Goal: Register for event/course

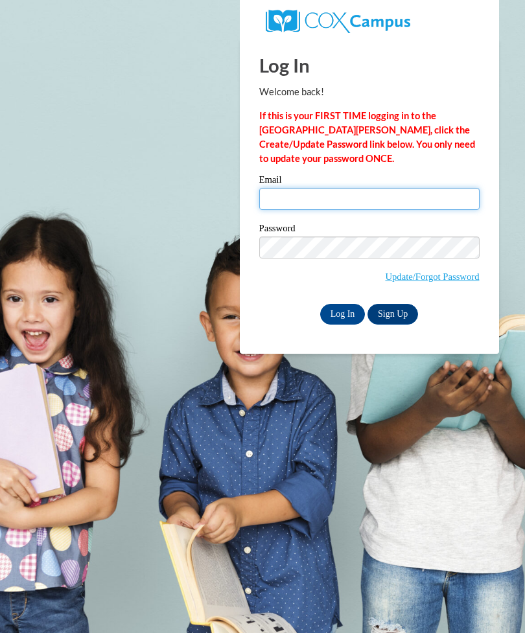
click at [386, 189] on input "Email" at bounding box center [369, 199] width 220 height 22
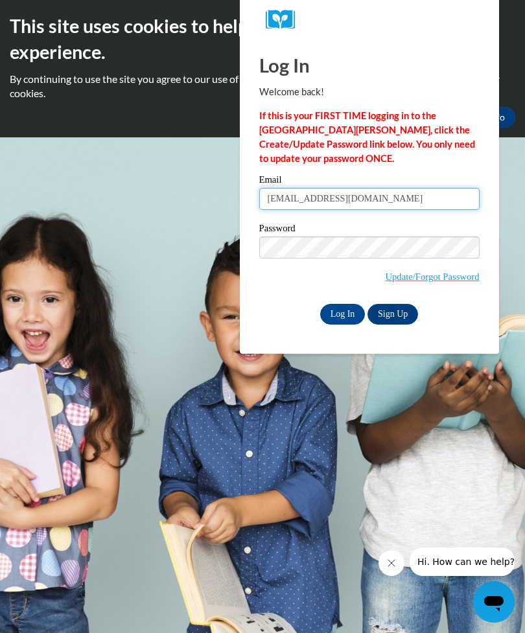
type input "emily2001simsii@gmail.com"
click at [340, 305] on input "Log In" at bounding box center [342, 314] width 45 height 21
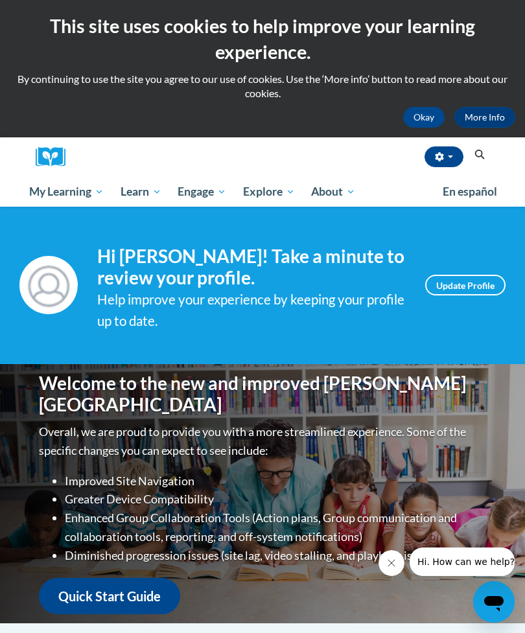
click at [0, 0] on span "Healthcare" at bounding box center [0, 0] width 0 height 0
click at [0, 0] on span "Early Care and Learning" at bounding box center [0, 0] width 0 height 0
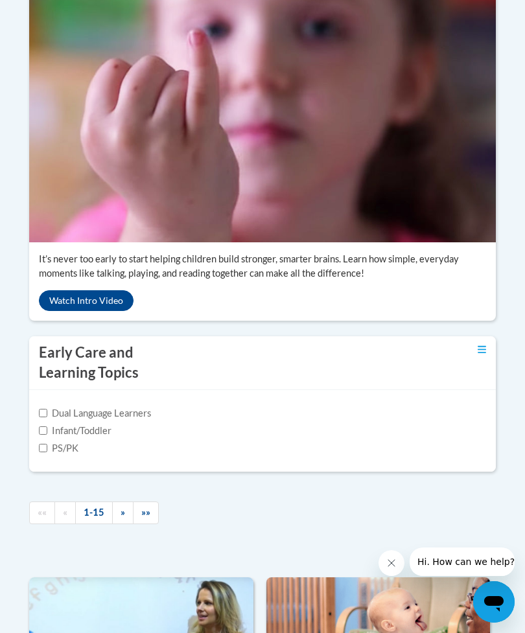
scroll to position [378, 0]
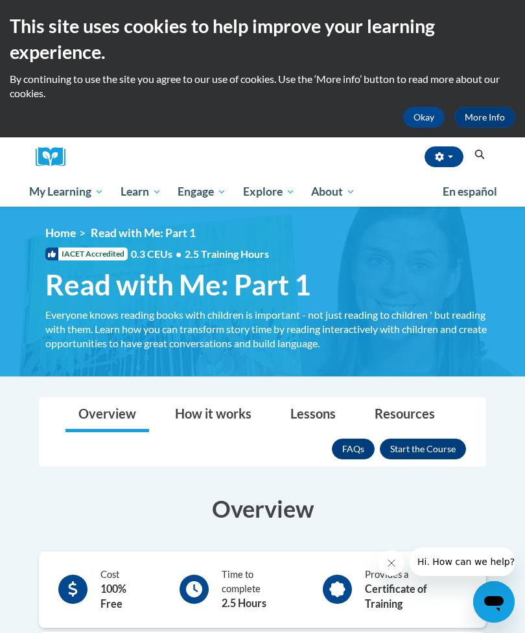
click at [429, 450] on button "Enroll" at bounding box center [423, 449] width 86 height 21
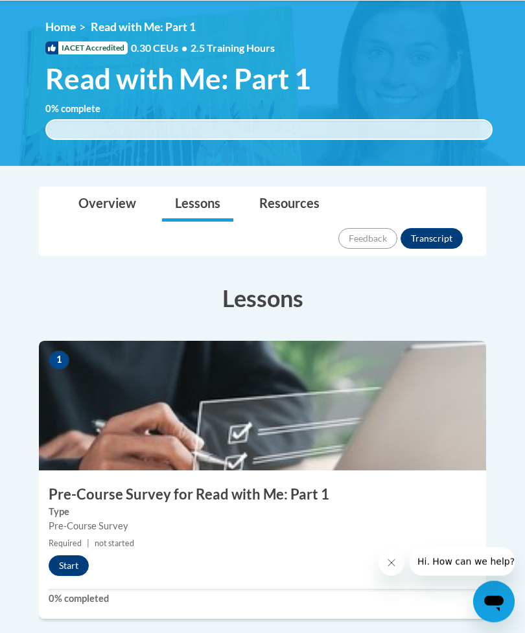
scroll to position [209, 0]
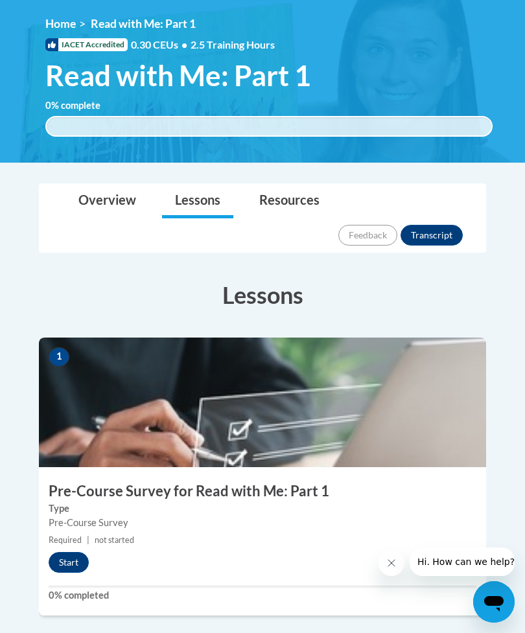
click at [65, 552] on button "Start" at bounding box center [69, 562] width 40 height 21
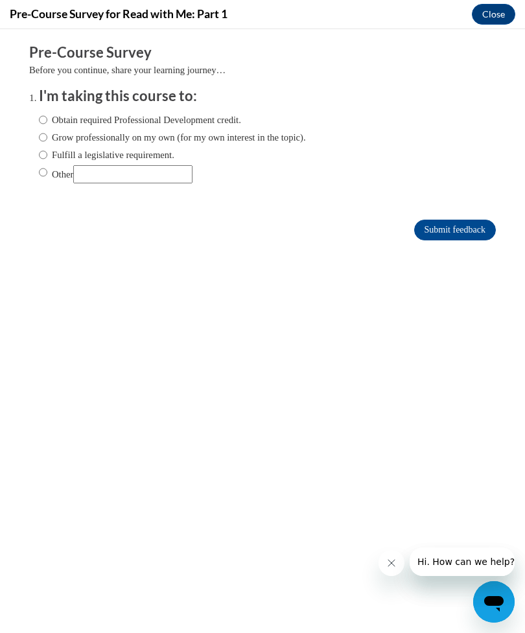
scroll to position [0, 0]
click at [47, 124] on input "Obtain required Professional Development credit." at bounding box center [43, 120] width 8 height 14
radio input "true"
click at [457, 231] on input "Submit feedback" at bounding box center [455, 230] width 82 height 21
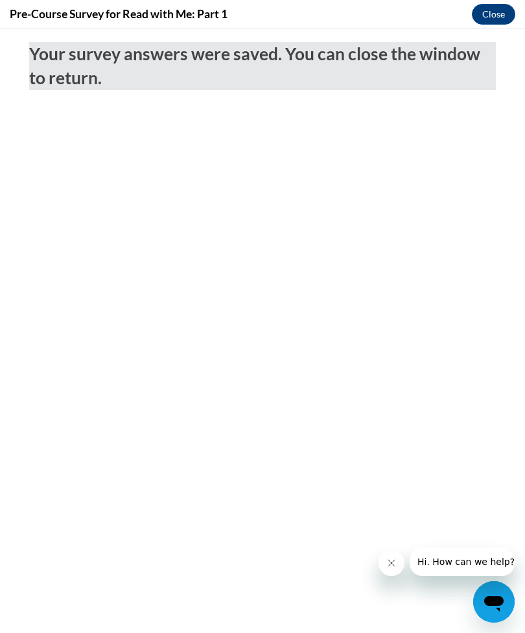
click at [494, 21] on button "Close" at bounding box center [493, 14] width 43 height 21
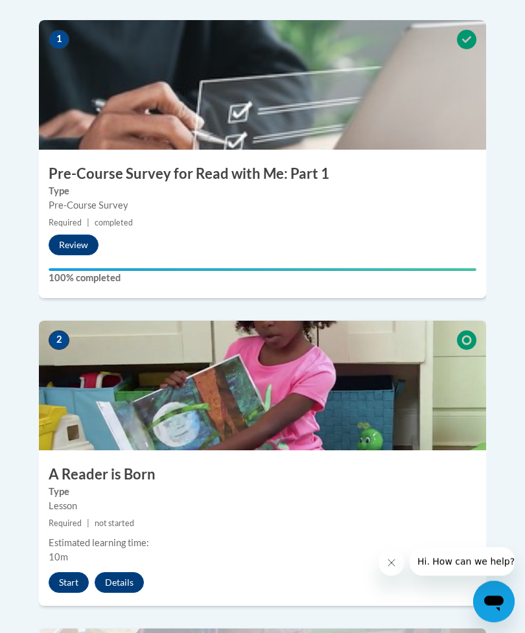
scroll to position [527, 0]
click at [73, 572] on button "Start" at bounding box center [69, 582] width 40 height 21
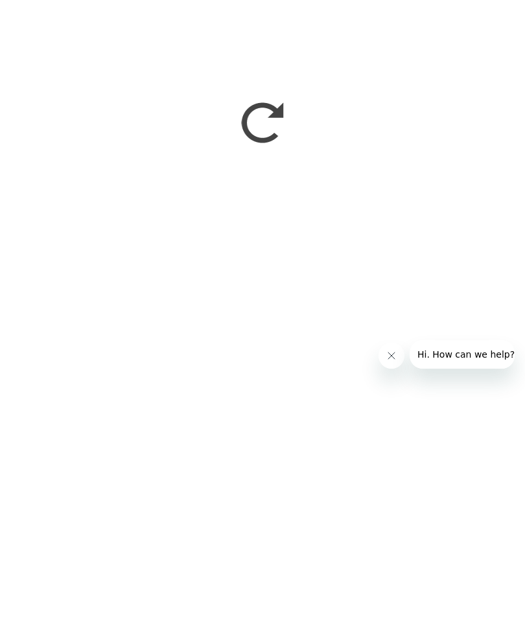
scroll to position [967, 0]
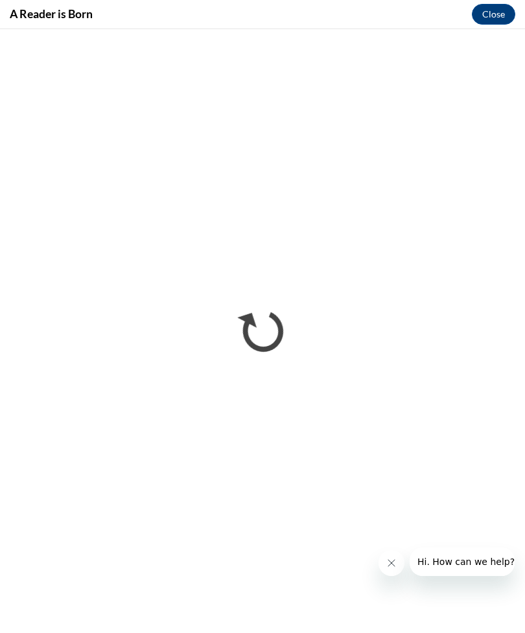
click at [393, 564] on icon "Close message from company" at bounding box center [391, 563] width 10 height 10
click at [494, 12] on button "Close" at bounding box center [493, 14] width 43 height 21
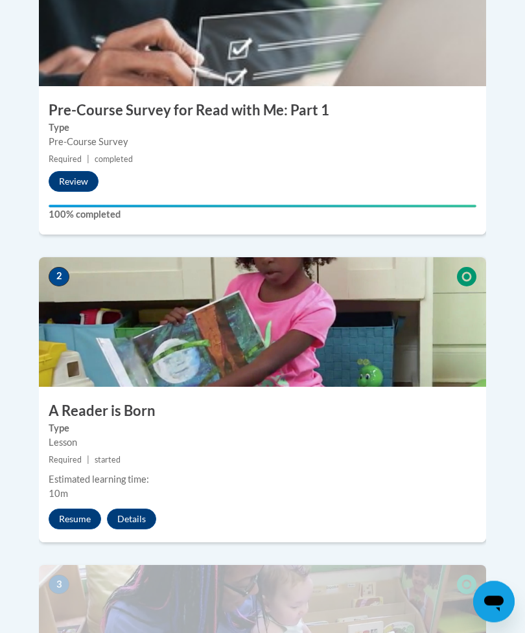
scroll to position [590, 0]
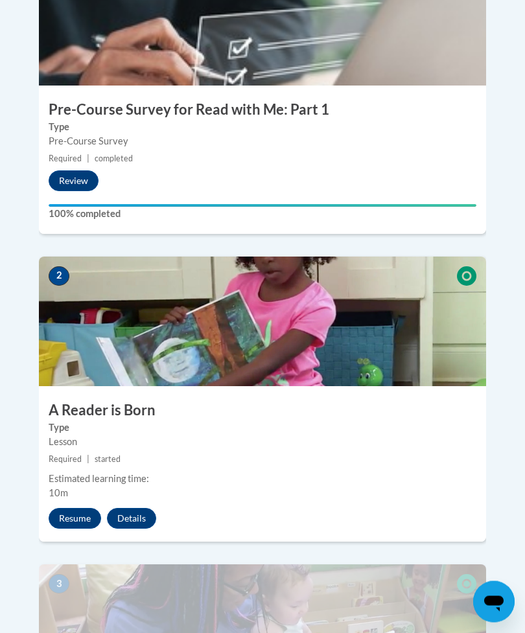
click at [79, 509] on button "Resume" at bounding box center [75, 519] width 52 height 21
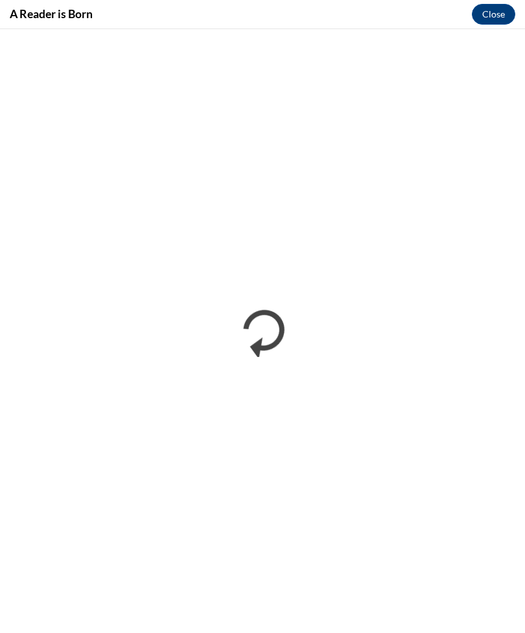
scroll to position [0, 0]
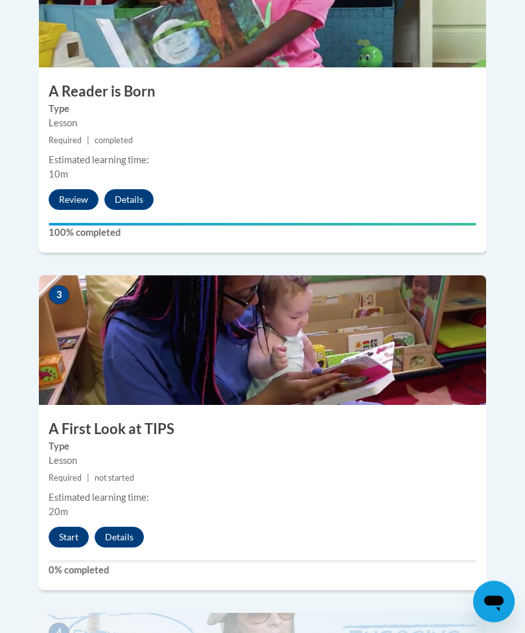
scroll to position [910, 0]
click at [76, 527] on button "Start" at bounding box center [69, 537] width 40 height 21
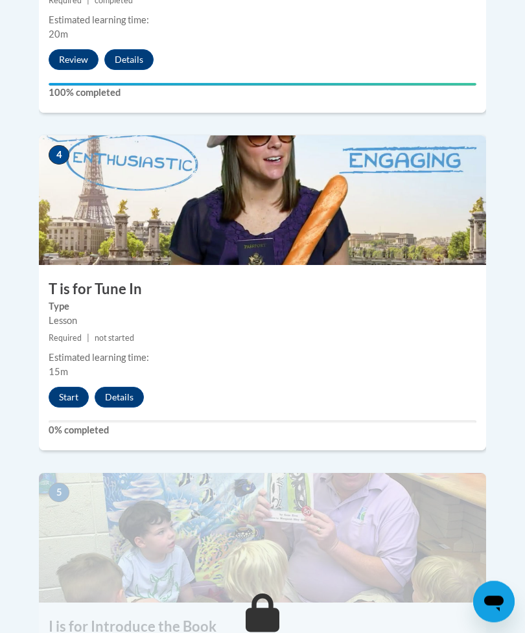
scroll to position [1387, 0]
click at [71, 387] on button "Start" at bounding box center [69, 397] width 40 height 21
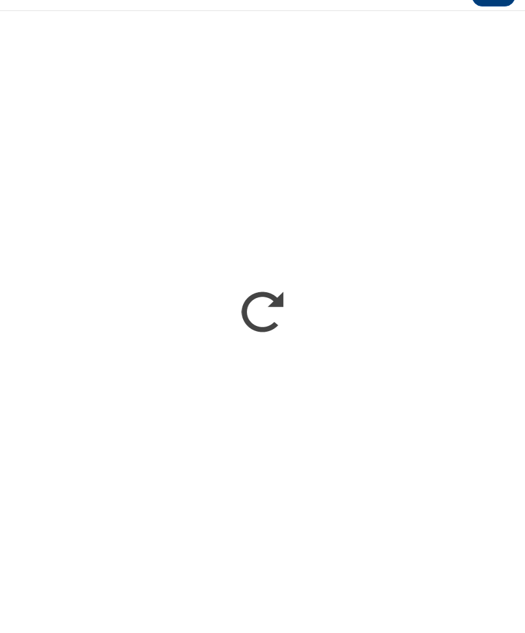
scroll to position [1405, 0]
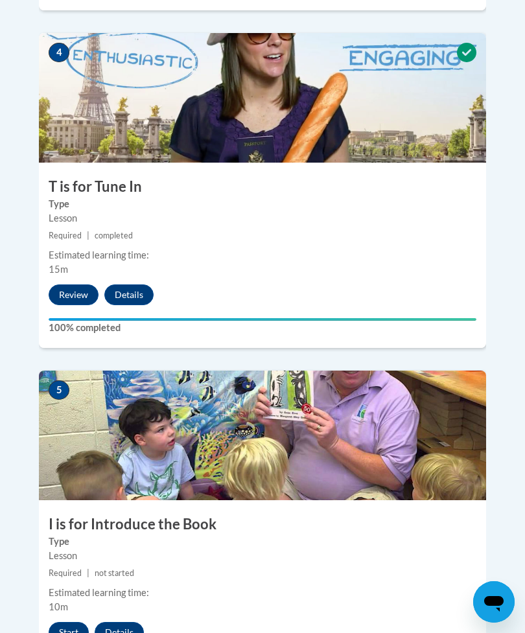
scroll to position [1489, 0]
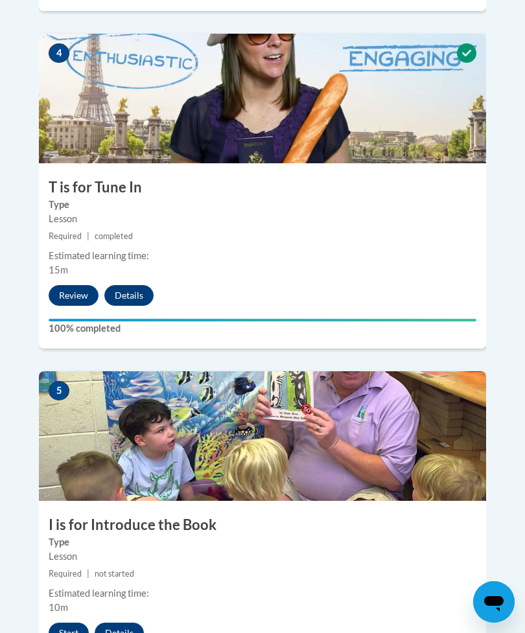
click at [79, 623] on button "Start" at bounding box center [69, 633] width 40 height 21
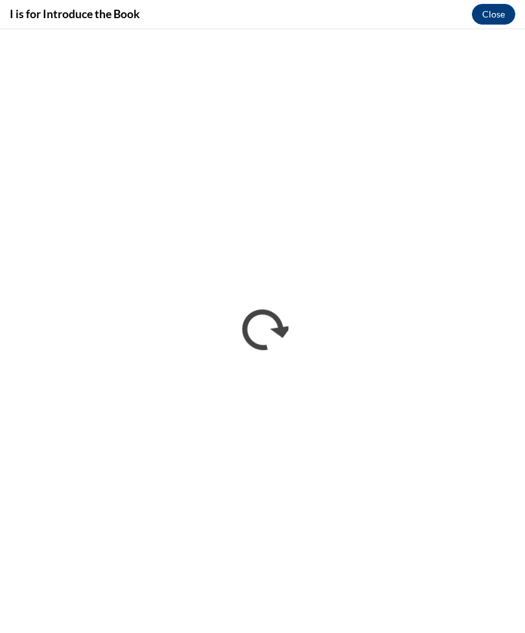
scroll to position [1488, 0]
